Goal: Share content

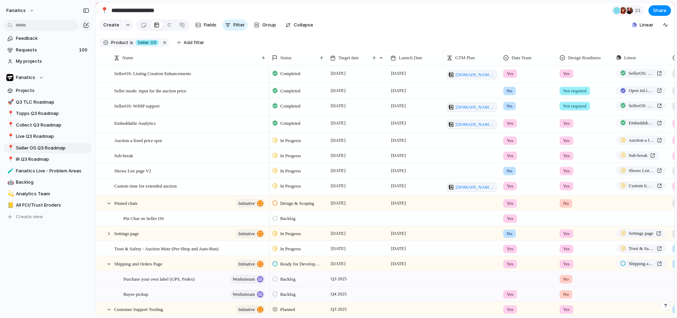
click at [416, 16] on section "**********" at bounding box center [385, 10] width 579 height 16
